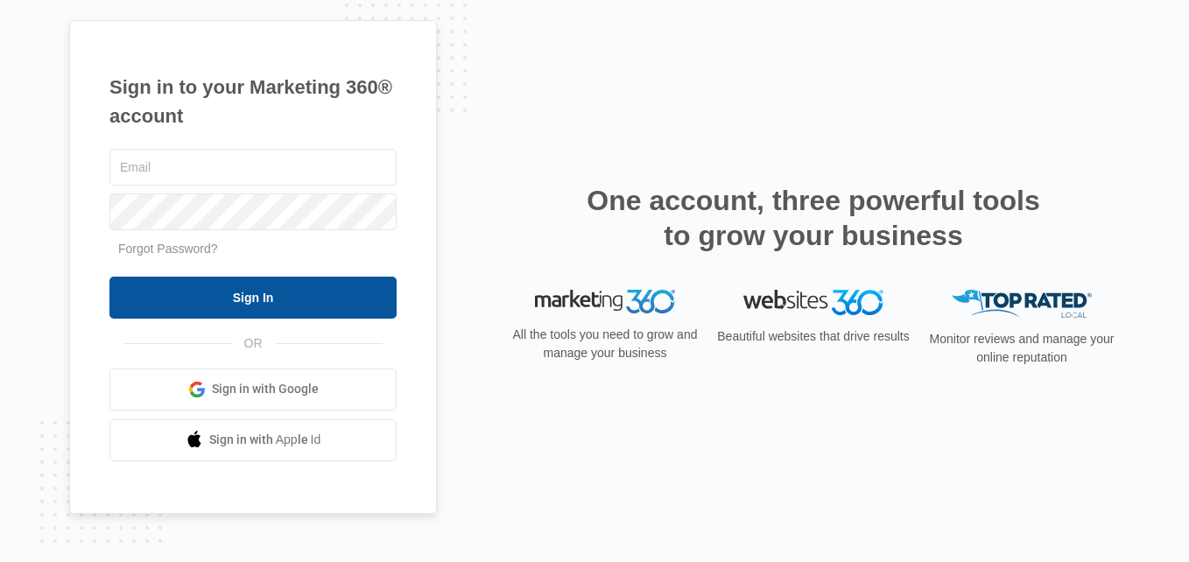
type input "jason@rurallandusallc.com"
click at [245, 295] on input "Sign In" at bounding box center [252, 298] width 287 height 42
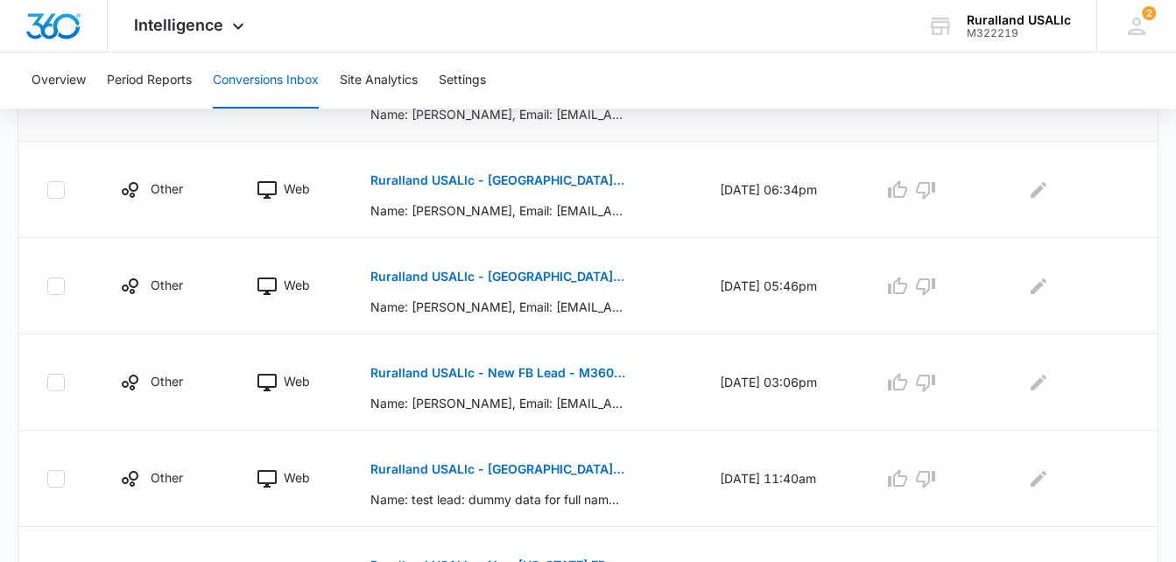
scroll to position [700, 0]
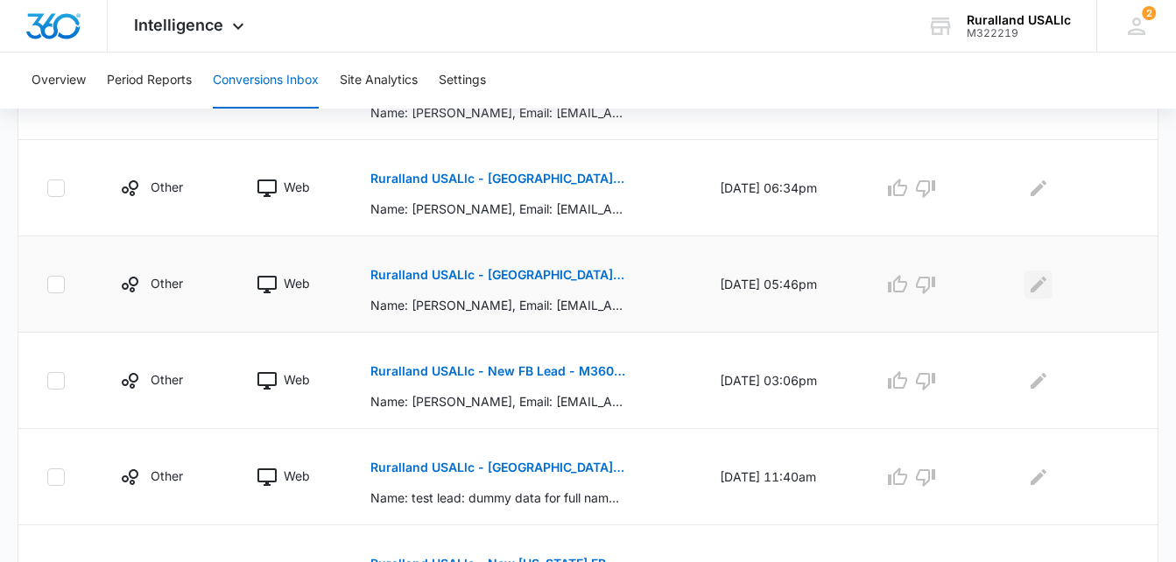
click at [1045, 285] on icon "Edit Comments" at bounding box center [1039, 284] width 16 height 16
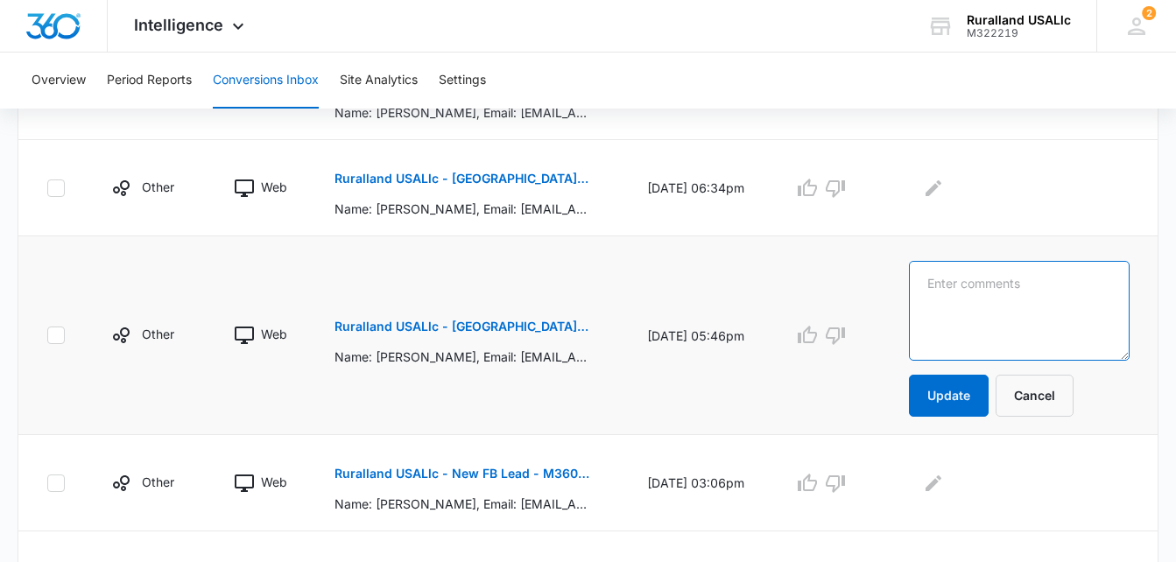
click at [1019, 300] on textarea at bounding box center [1019, 311] width 221 height 100
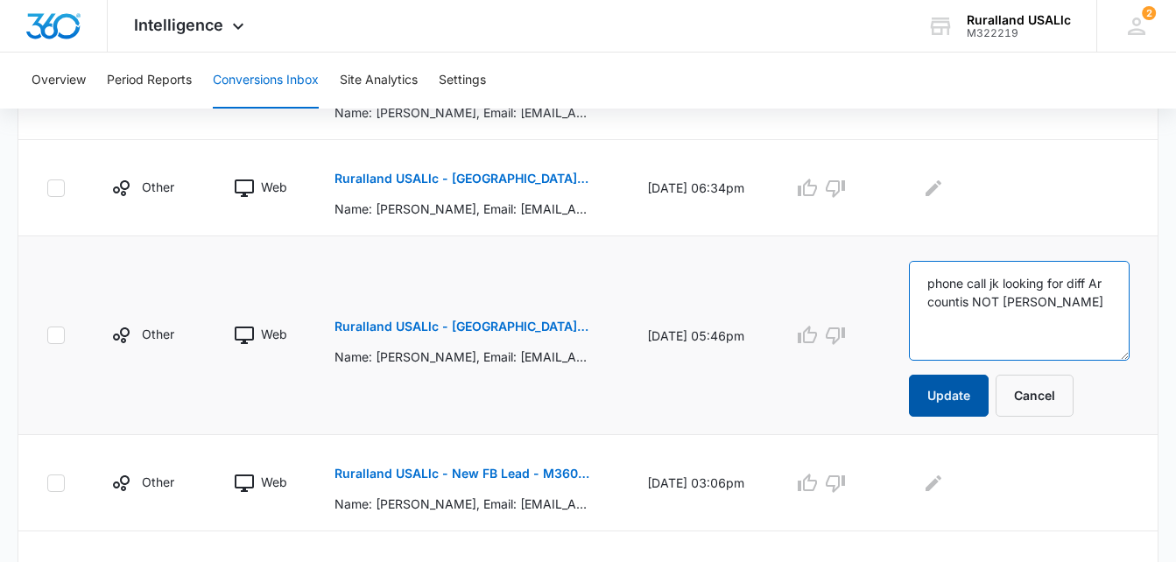
type textarea "phone call jk looking for diff Ar countis NOT Baxter"
click at [968, 401] on button "Update" at bounding box center [949, 396] width 80 height 42
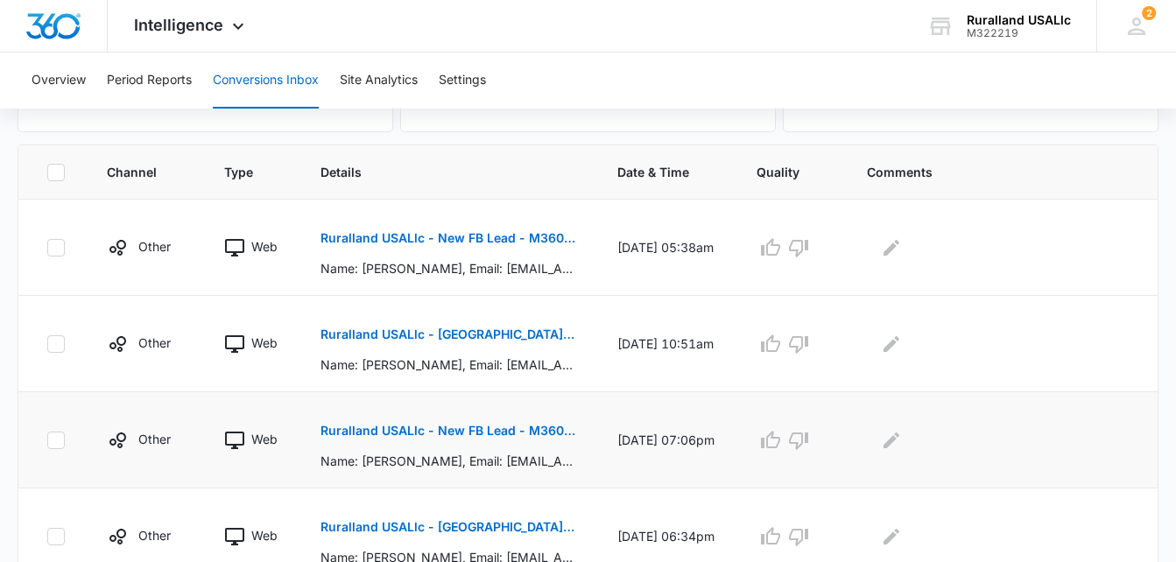
scroll to position [350, 0]
